Goal: Check status: Check status

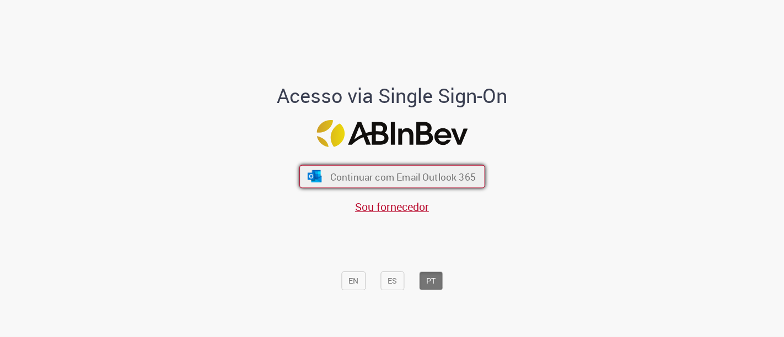
click at [425, 182] on span "Continuar com Email Outlook 365" at bounding box center [403, 176] width 146 height 13
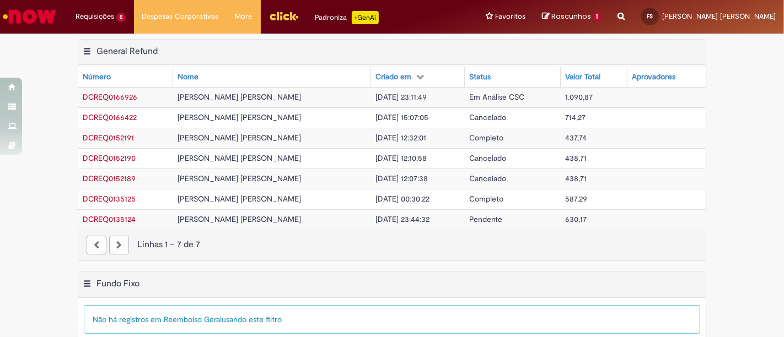
click at [400, 93] on span "[DATE] 23:11:49" at bounding box center [400, 97] width 51 height 10
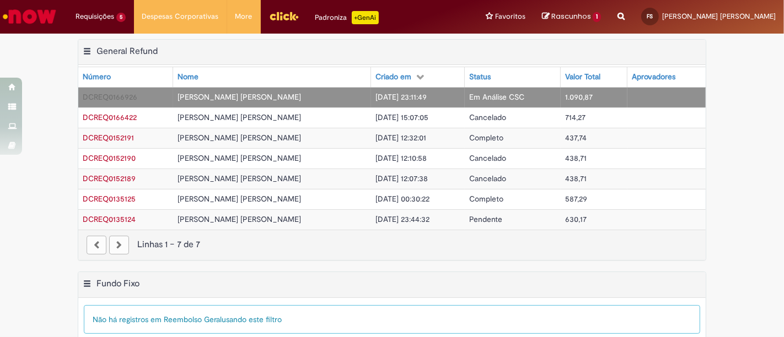
click at [491, 95] on main "Meus Reembolsos Exportar como PDF Exportar como Excel Exportar como CSV General…" at bounding box center [392, 272] width 784 height 476
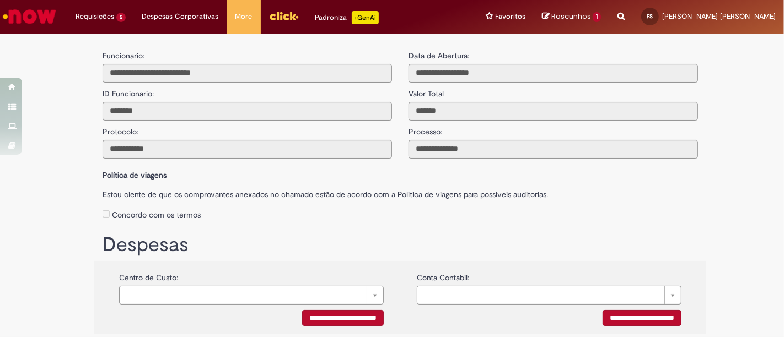
type input "**********"
